Goal: Communication & Community: Answer question/provide support

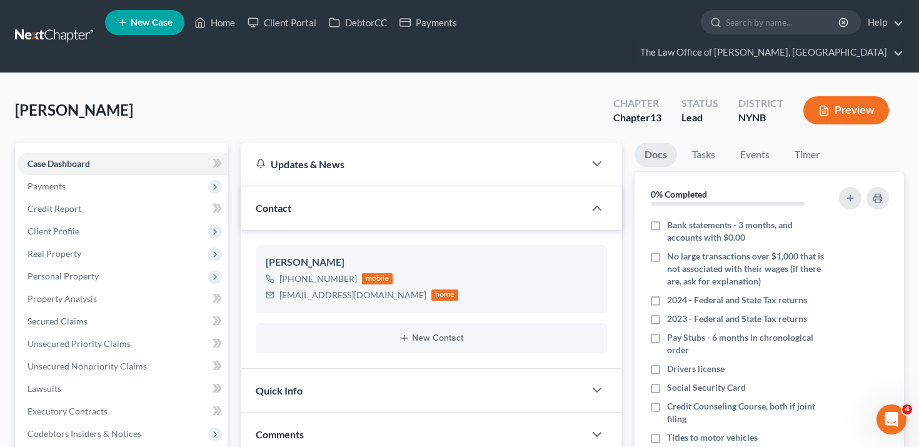
click at [59, 101] on span "[PERSON_NAME]" at bounding box center [74, 110] width 118 height 18
copy span "Castracani"
click at [272, 28] on link "Client Portal" at bounding box center [281, 22] width 81 height 23
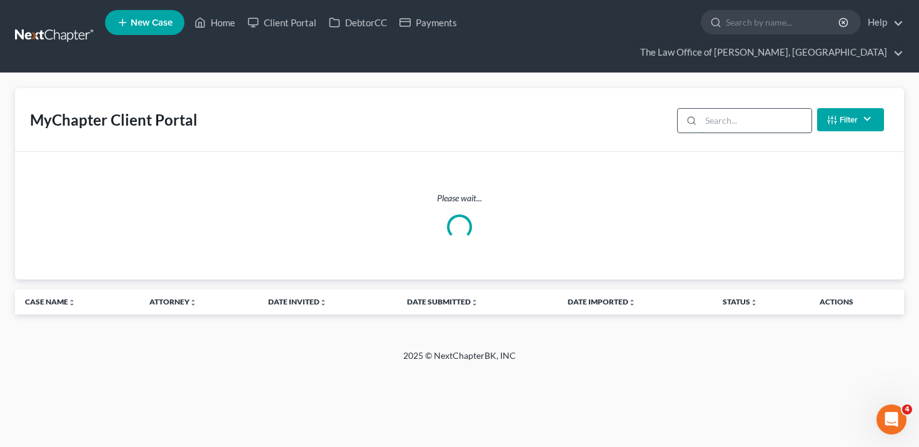
click at [747, 109] on input "search" at bounding box center [756, 121] width 111 height 24
paste input "Castracani"
type input "Castracani"
click at [838, 108] on button "Filter" at bounding box center [850, 119] width 67 height 23
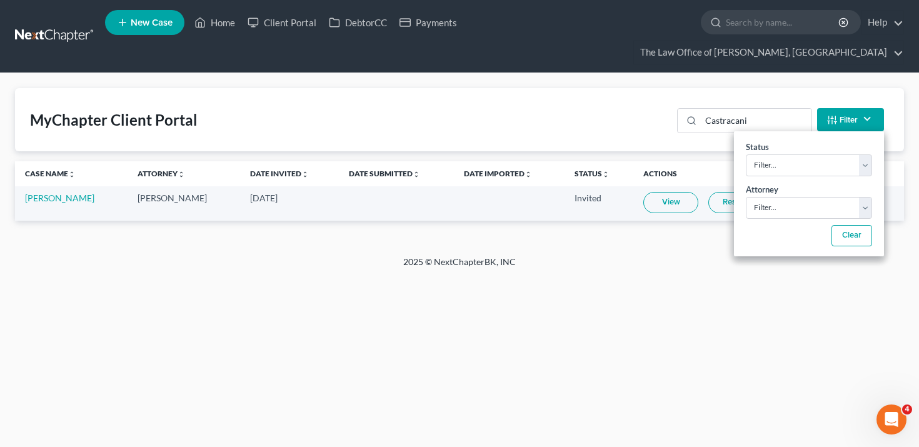
click at [793, 103] on div "Castracani Filter Status Filter... Invited With Payment Invited Without Payment…" at bounding box center [780, 119] width 217 height 33
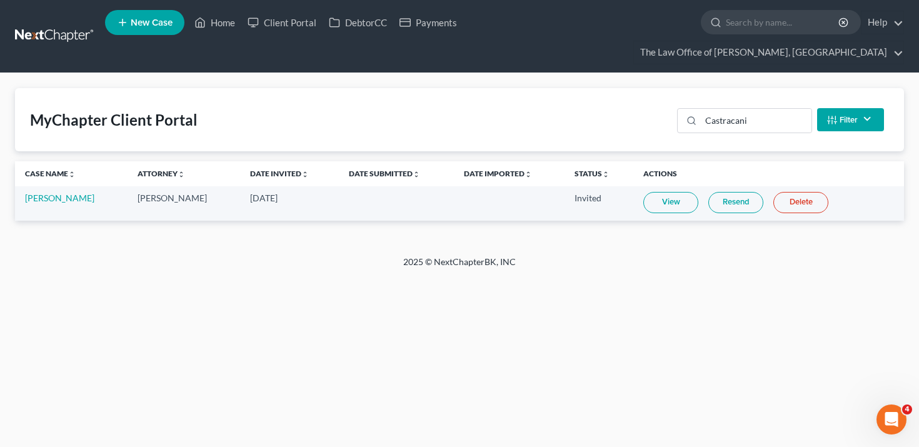
click at [735, 192] on link "Resend" at bounding box center [735, 202] width 55 height 21
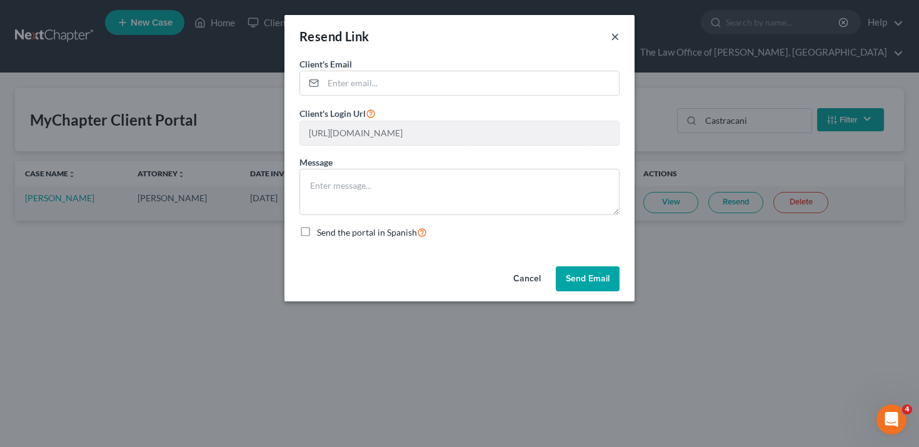
click at [615, 39] on button "×" at bounding box center [615, 36] width 9 height 15
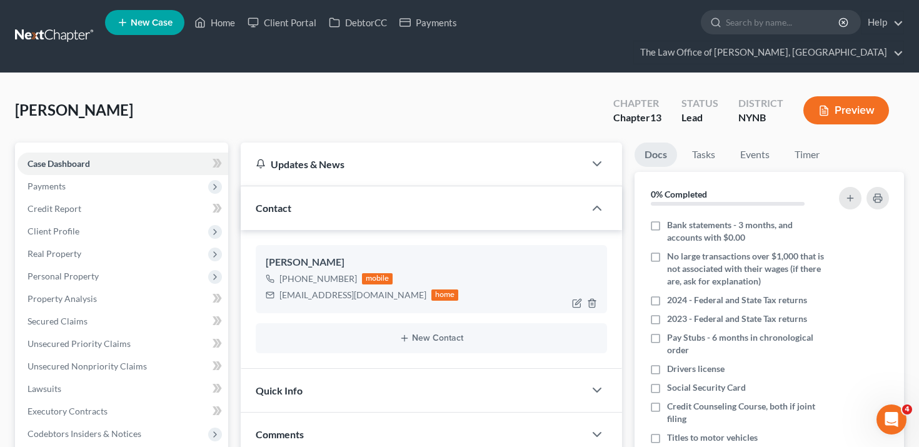
click at [332, 289] on div "[EMAIL_ADDRESS][DOMAIN_NAME]" at bounding box center [352, 295] width 147 height 13
copy div "[EMAIL_ADDRESS][DOMAIN_NAME]"
